Goal: Book appointment/travel/reservation

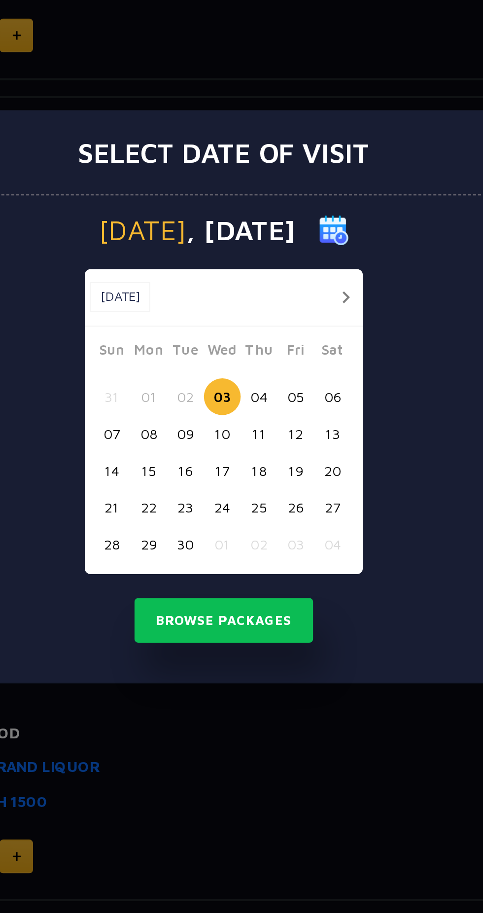
click at [244, 476] on button "10" at bounding box center [241, 474] width 18 height 18
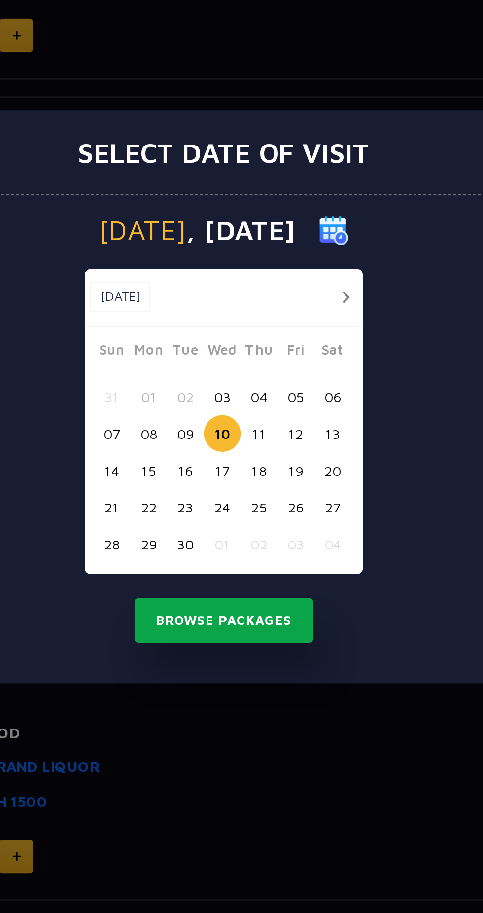
click at [264, 568] on button "Browse Packages" at bounding box center [241, 567] width 89 height 23
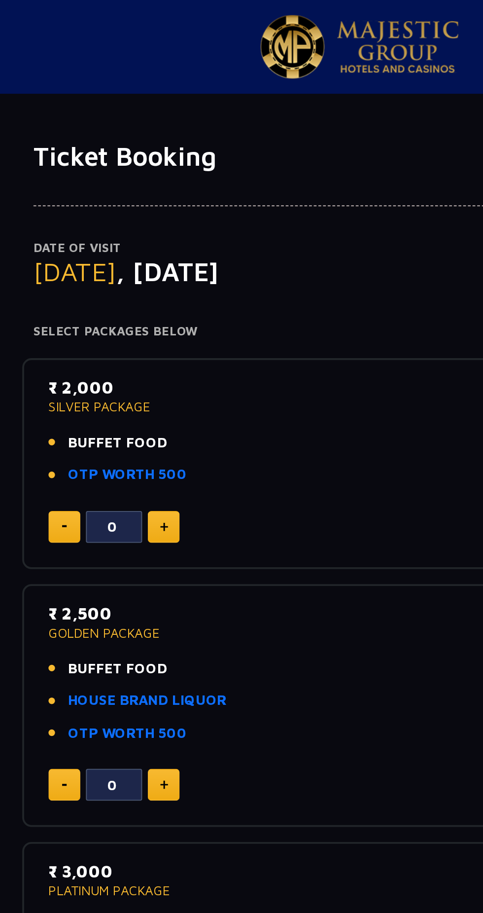
click at [140, 277] on img at bounding box center [139, 277] width 4 height 5
click at [139, 277] on img at bounding box center [139, 277] width 4 height 5
click at [138, 279] on img at bounding box center [139, 277] width 4 height 5
click at [139, 277] on img at bounding box center [139, 277] width 4 height 5
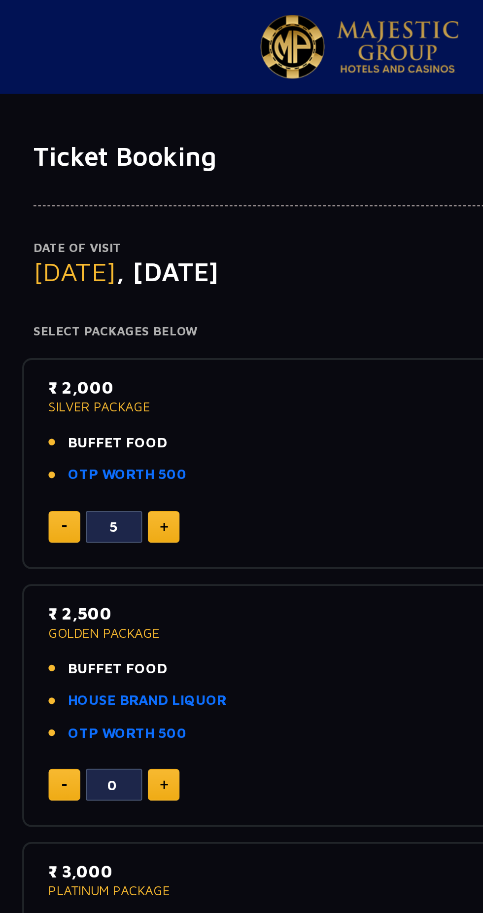
click at [139, 277] on img at bounding box center [139, 277] width 4 height 5
type input "6"
